Goal: Information Seeking & Learning: Understand process/instructions

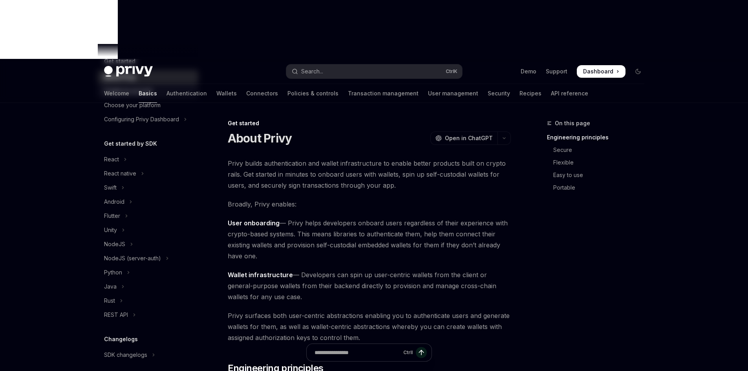
click at [161, 95] on div "Create an account" at bounding box center [148, 90] width 89 height 9
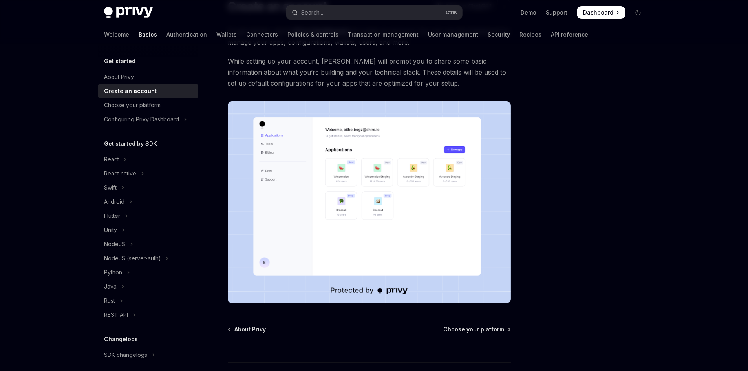
scroll to position [132, 0]
click at [157, 123] on div "Configuring Privy Dashboard" at bounding box center [141, 119] width 75 height 9
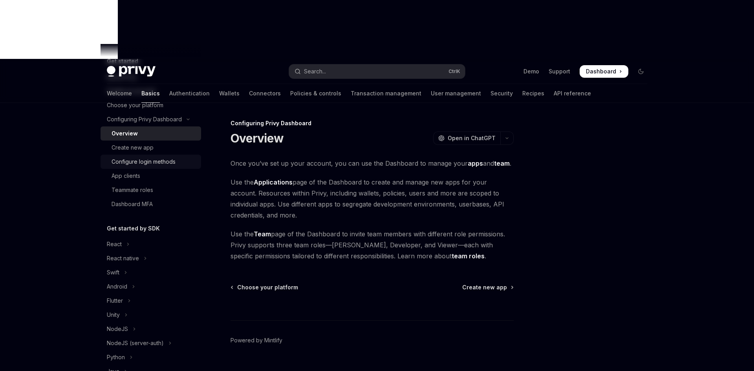
click at [167, 160] on div "Configure login methods" at bounding box center [143, 161] width 64 height 9
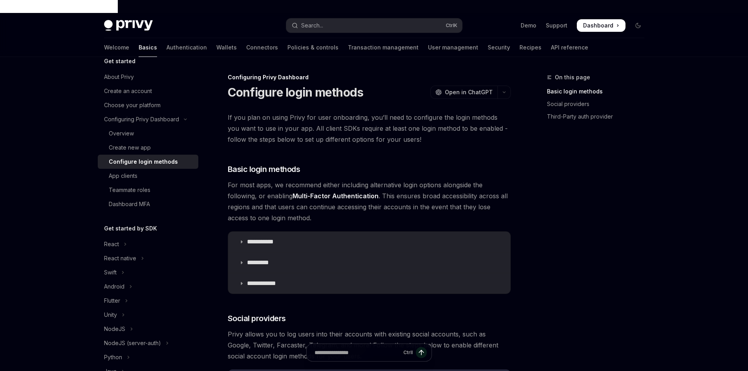
scroll to position [79, 0]
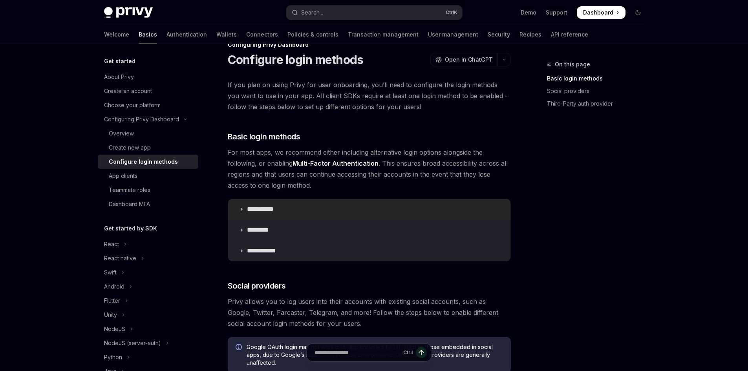
click at [272, 199] on summary "**********" at bounding box center [369, 209] width 282 height 20
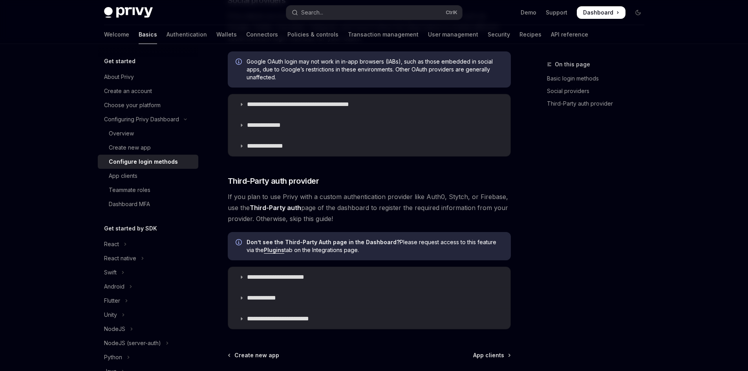
scroll to position [589, 0]
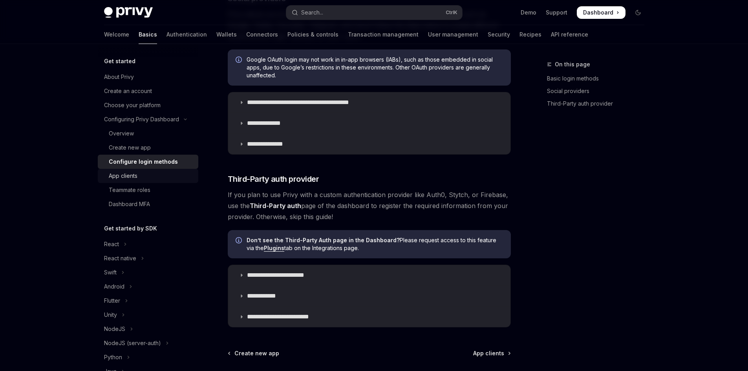
click at [155, 180] on div "App clients" at bounding box center [151, 175] width 85 height 9
type textarea "*"
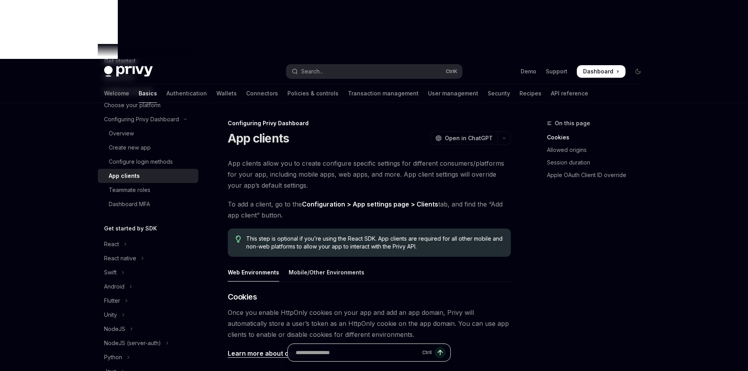
click at [352, 358] on input "Ask a question..." at bounding box center [357, 352] width 123 height 17
type input "***"
type textarea "*"
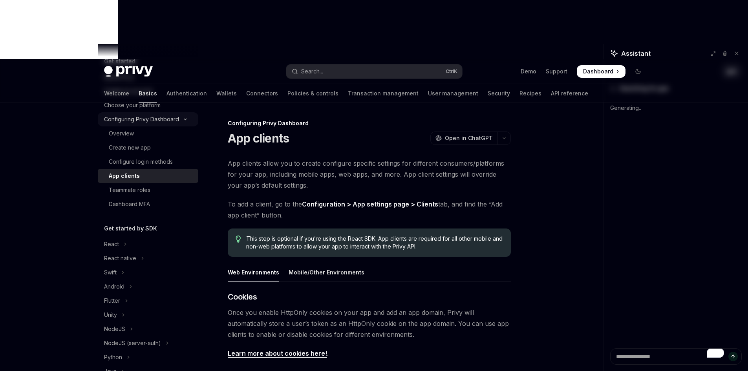
click at [122, 123] on div "Configuring Privy Dashboard" at bounding box center [141, 119] width 75 height 9
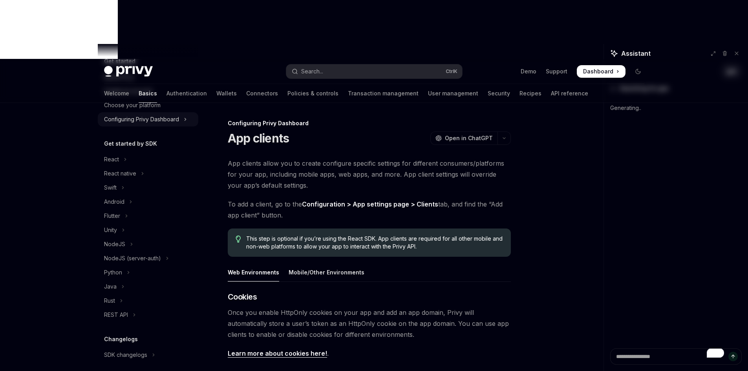
click at [121, 123] on div "Configuring Privy Dashboard" at bounding box center [141, 119] width 75 height 9
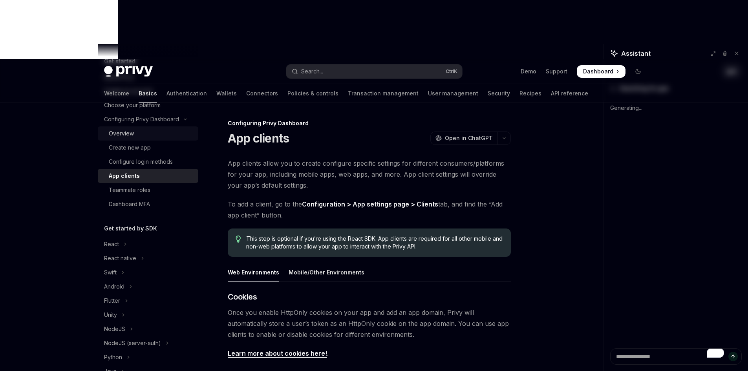
click at [131, 133] on div "Overview" at bounding box center [121, 133] width 25 height 9
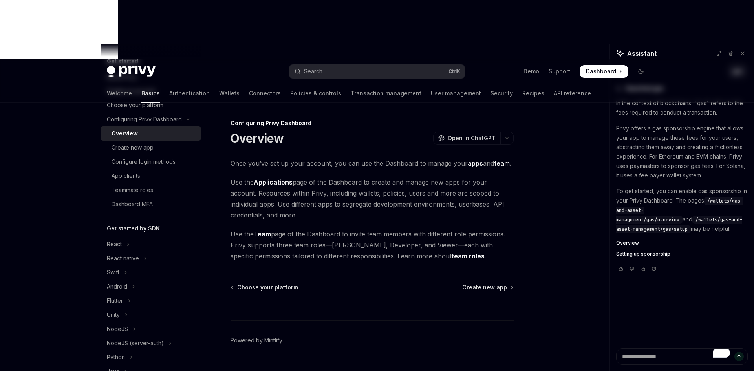
type textarea "*"
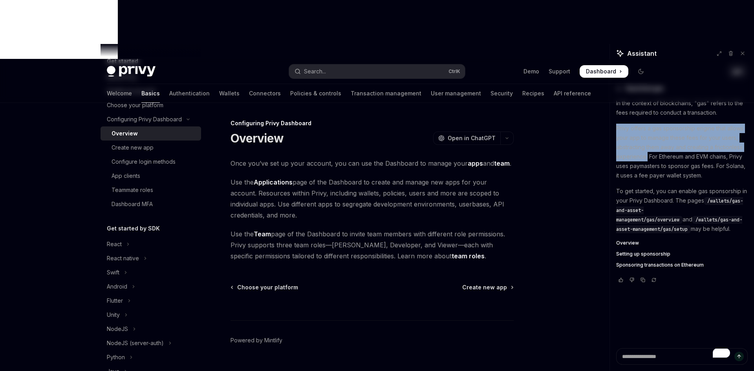
drag, startPoint x: 614, startPoint y: 126, endPoint x: 646, endPoint y: 154, distance: 42.8
click at [646, 154] on div "gas Searched gas In the context of blockchains, "gas" refers to the fees requir…" at bounding box center [682, 205] width 144 height 285
click at [646, 154] on p "Privy offers a gas sponsorship engine that allows your app to manage these fees…" at bounding box center [681, 152] width 131 height 57
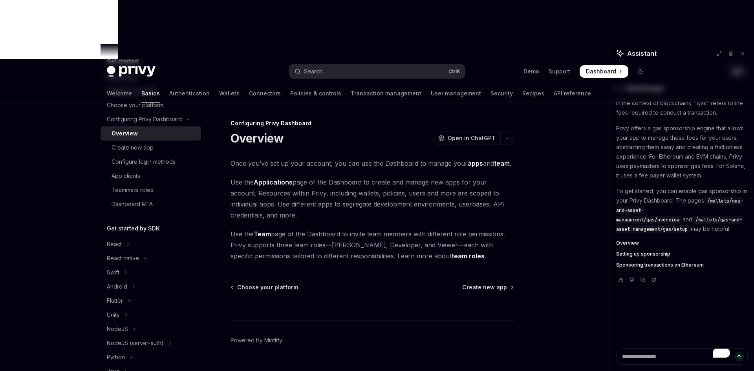
click at [648, 168] on p "Privy offers a gas sponsorship engine that allows your app to manage these fees…" at bounding box center [681, 152] width 131 height 57
click at [639, 358] on textarea "To enrich screen reader interactions, please activate Accessibility in Grammarl…" at bounding box center [681, 356] width 131 height 16
click at [645, 360] on textarea "To enrich screen reader interactions, please activate Accessibility in Grammarl…" at bounding box center [681, 356] width 131 height 16
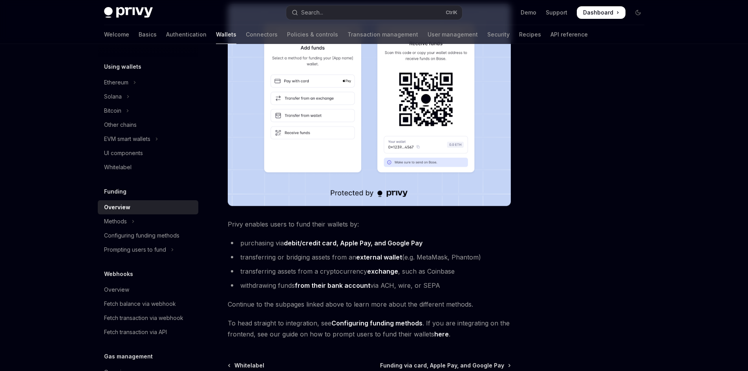
scroll to position [236, 0]
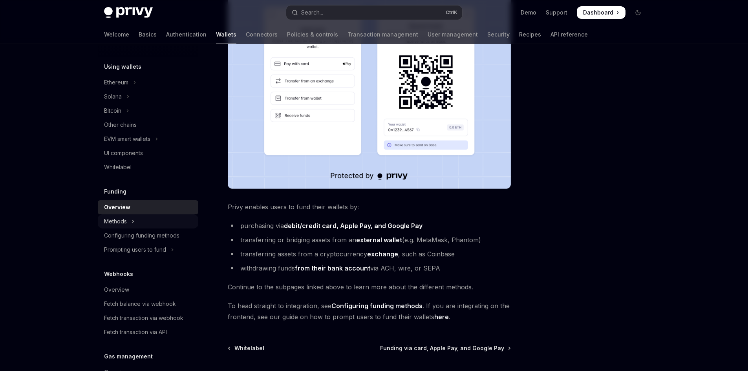
click at [153, 227] on button "Methods" at bounding box center [148, 221] width 100 height 14
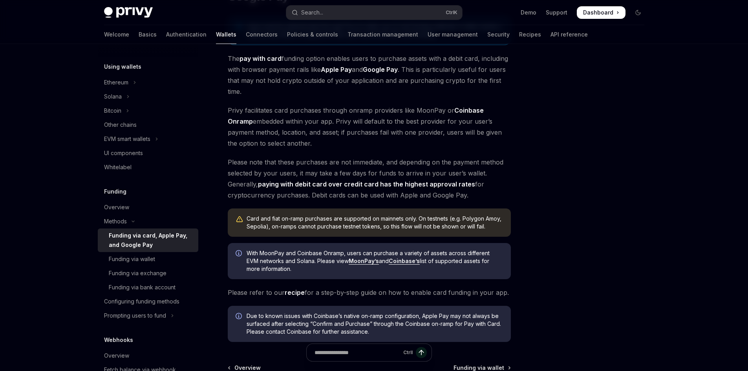
scroll to position [157, 0]
click at [161, 258] on div "Funding via wallet" at bounding box center [151, 258] width 85 height 9
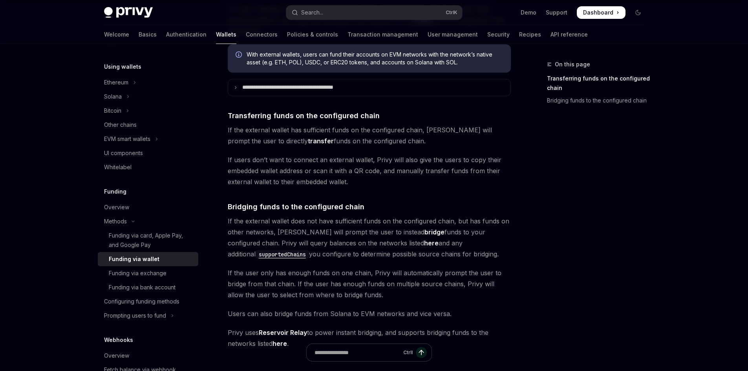
scroll to position [196, 0]
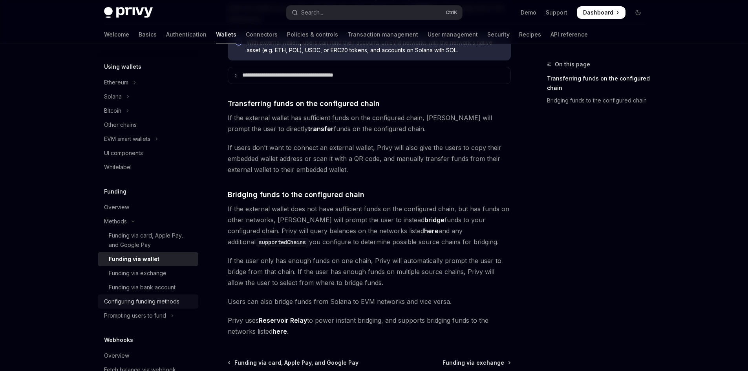
click at [171, 303] on div "Configuring funding methods" at bounding box center [141, 301] width 75 height 9
type textarea "*"
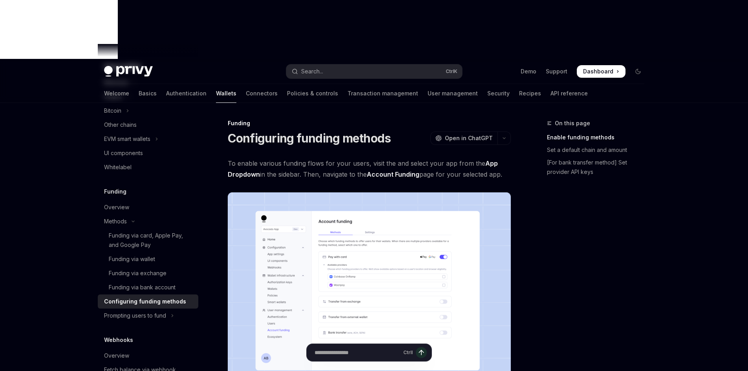
click at [331, 269] on img at bounding box center [369, 293] width 283 height 202
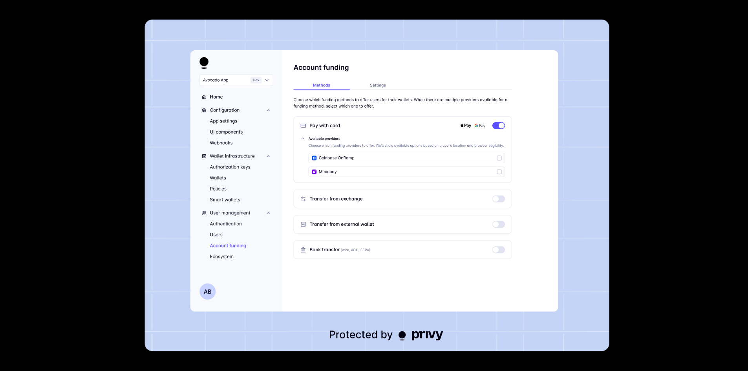
click at [88, 168] on div at bounding box center [374, 185] width 748 height 371
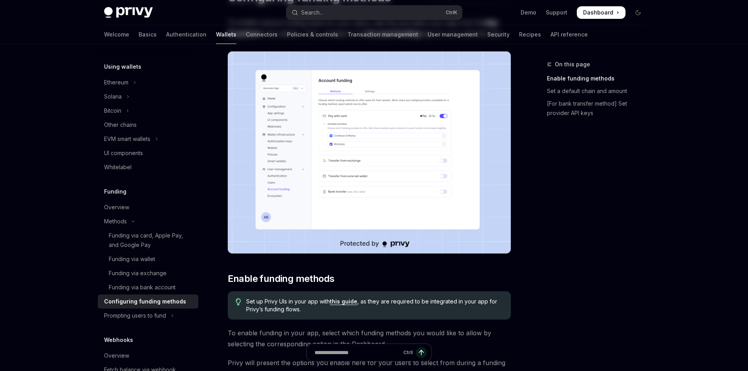
scroll to position [157, 0]
